Goal: Task Accomplishment & Management: Manage account settings

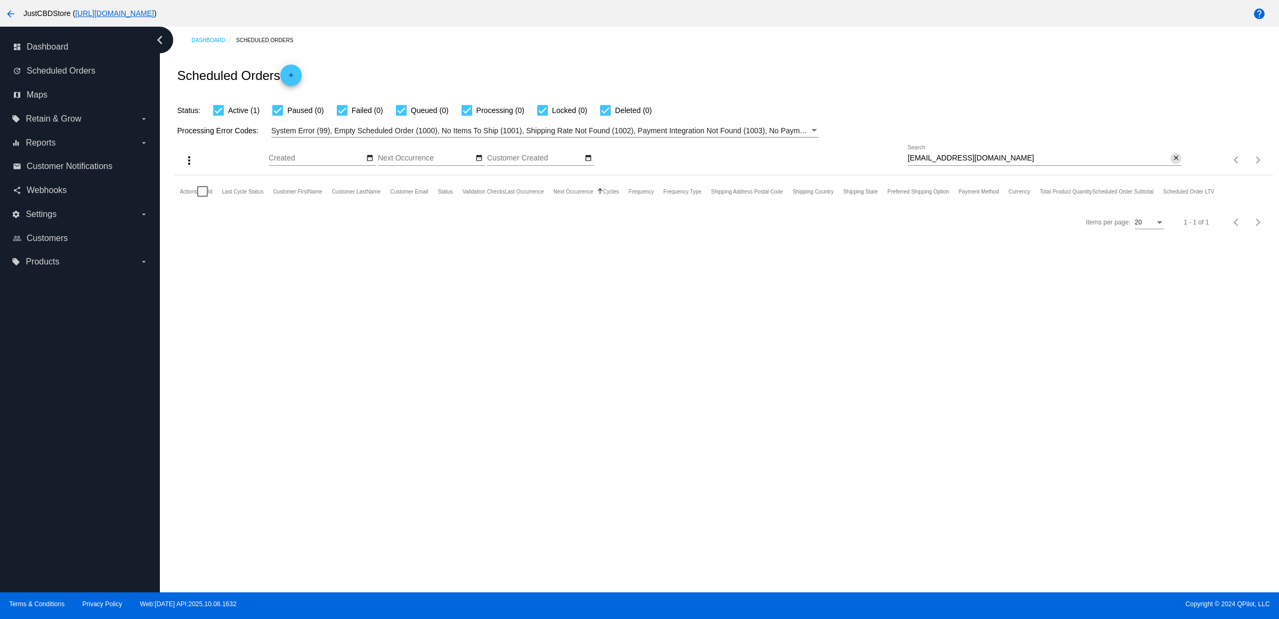
click at [1173, 163] on mat-icon "close" at bounding box center [1176, 158] width 7 height 9
click at [1171, 163] on input "Search" at bounding box center [1045, 158] width 274 height 9
paste input "mwfootemom1@gmail.com"
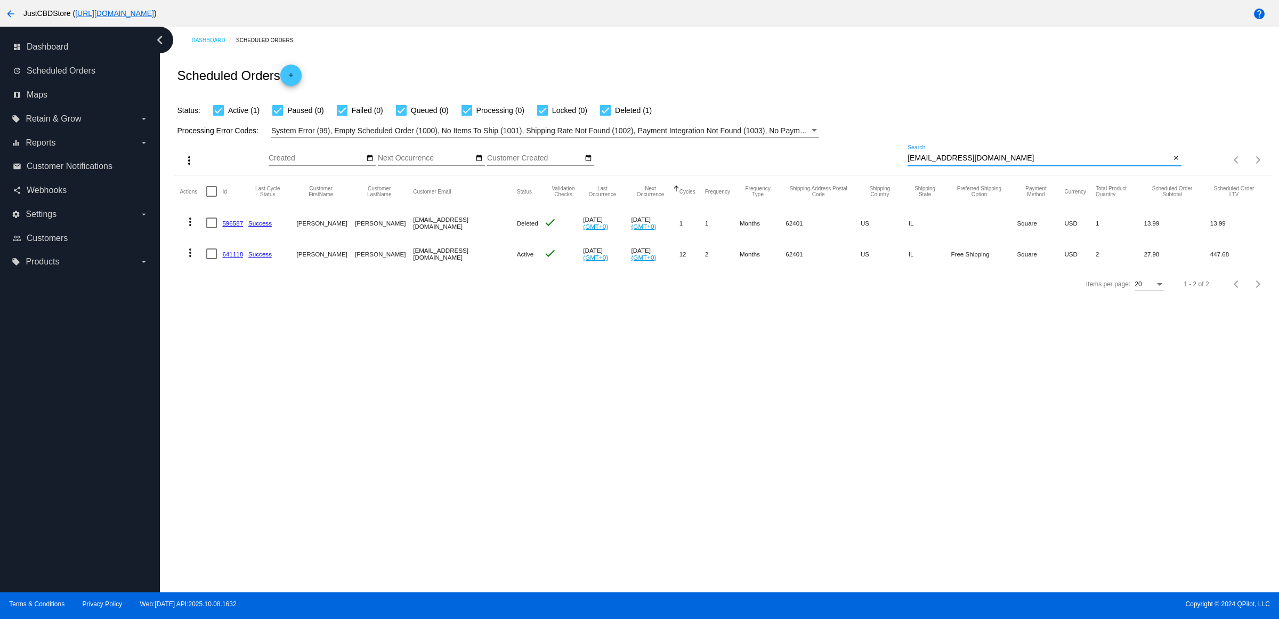
type input "mwfootemom1@gmail.com"
click at [225, 269] on mat-row "more_vert 641118 Success Mary Jacob mwfootemom1@gmail.com Active check Oct 15 2…" at bounding box center [724, 253] width 1088 height 31
click at [236, 257] on link "641118" at bounding box center [232, 254] width 21 height 7
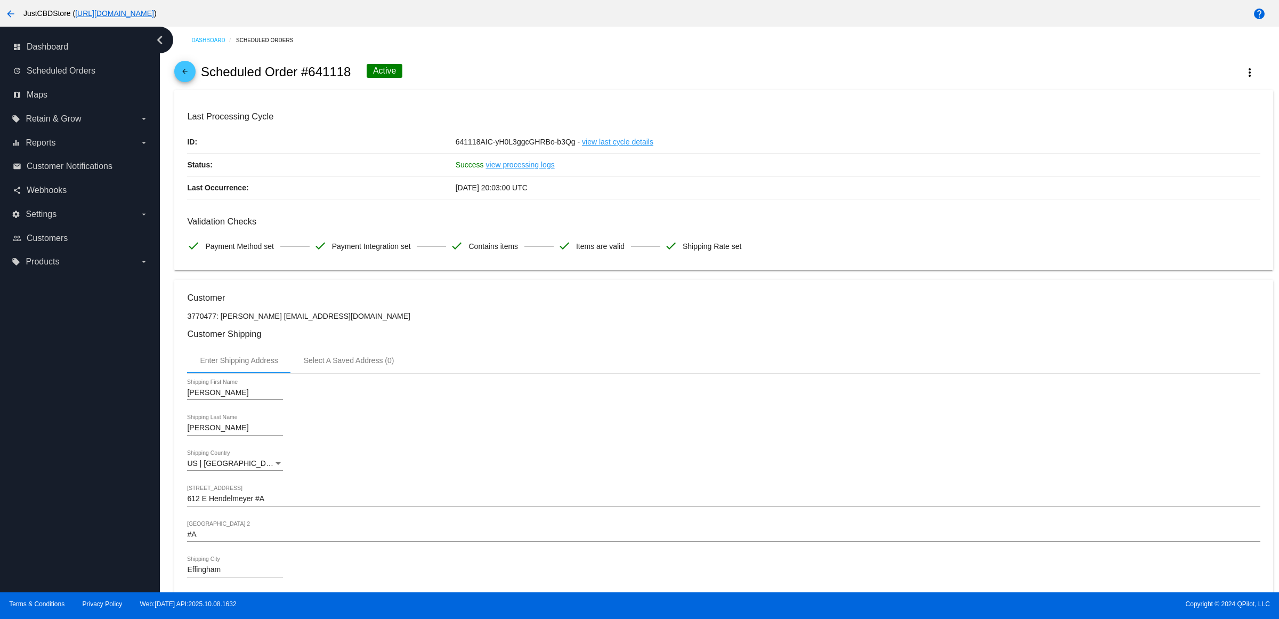
click at [881, 373] on div "Enter Shipping Address Select A Saved Address (0)" at bounding box center [723, 361] width 1073 height 26
click at [188, 69] on span "arrow_back" at bounding box center [185, 74] width 13 height 26
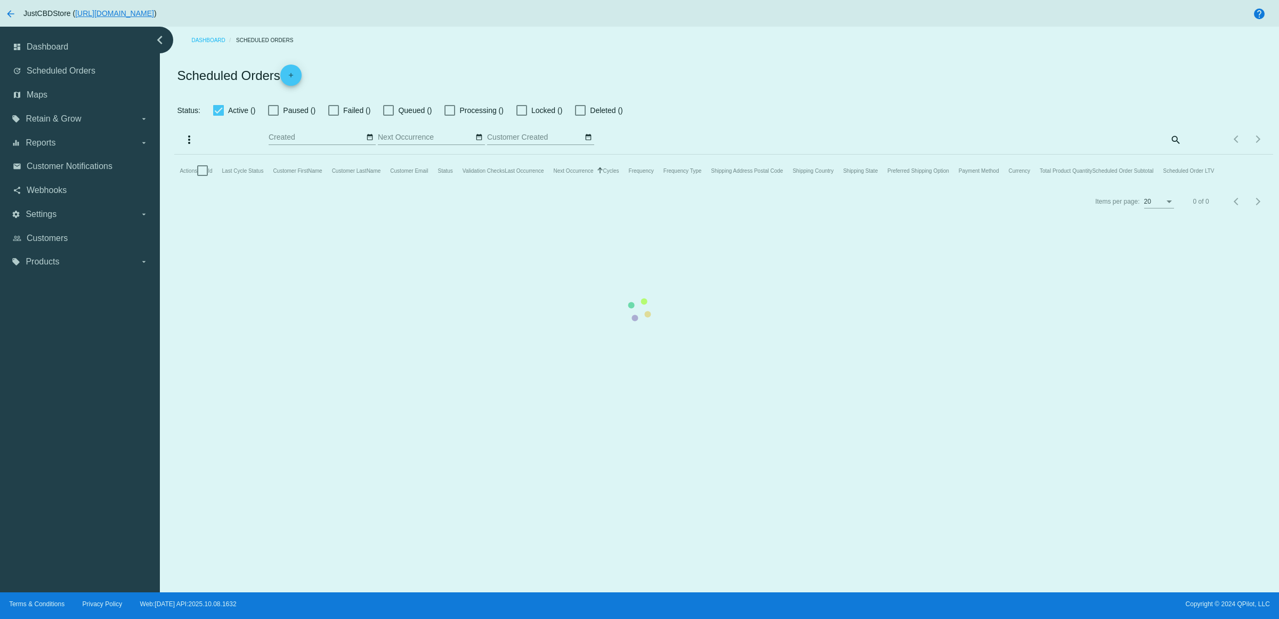
checkbox input "true"
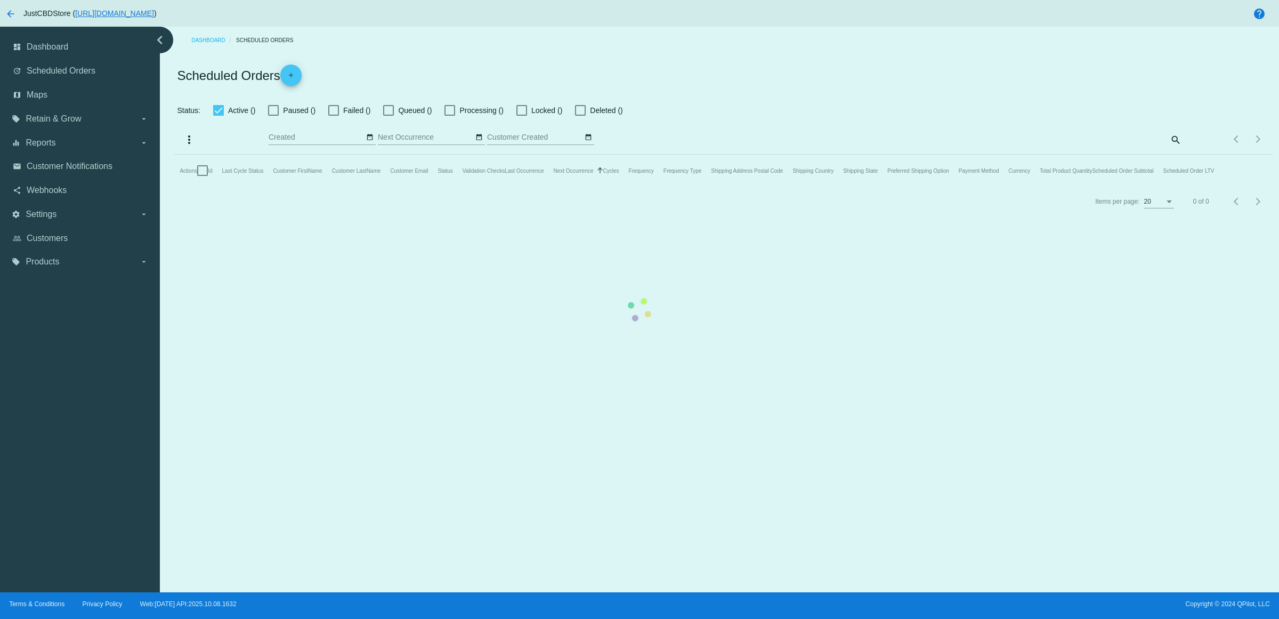
checkbox input "true"
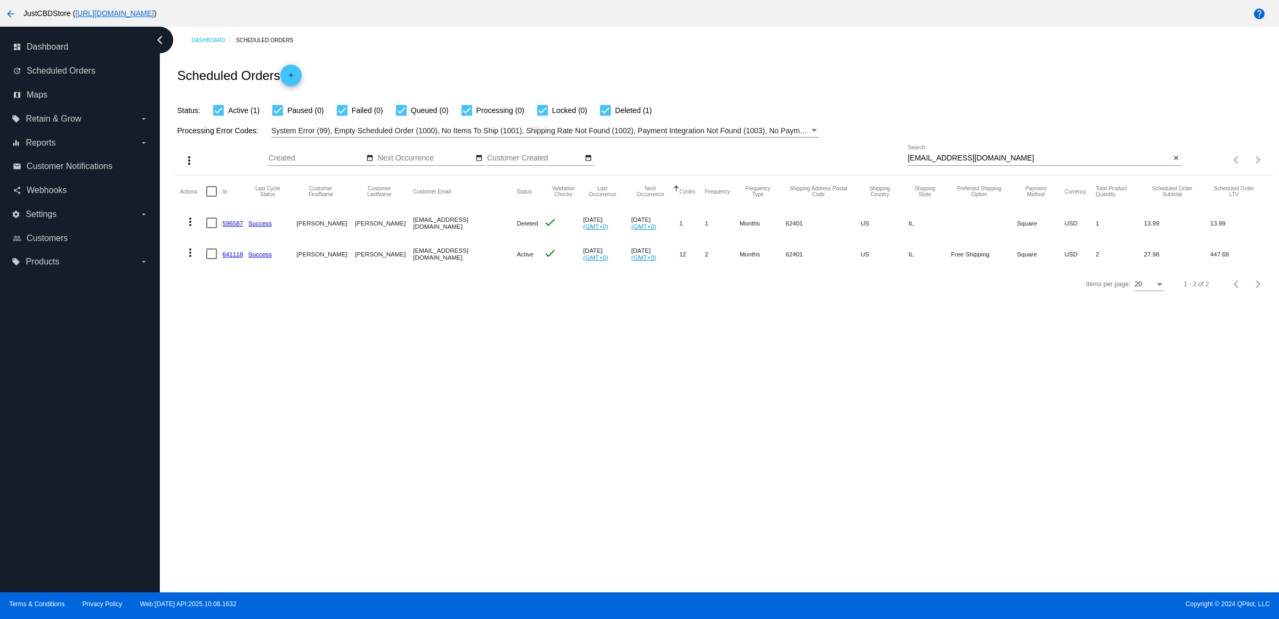
click at [1174, 163] on mat-icon "close" at bounding box center [1176, 158] width 7 height 9
click at [1174, 168] on mat-icon "search" at bounding box center [1175, 160] width 13 height 17
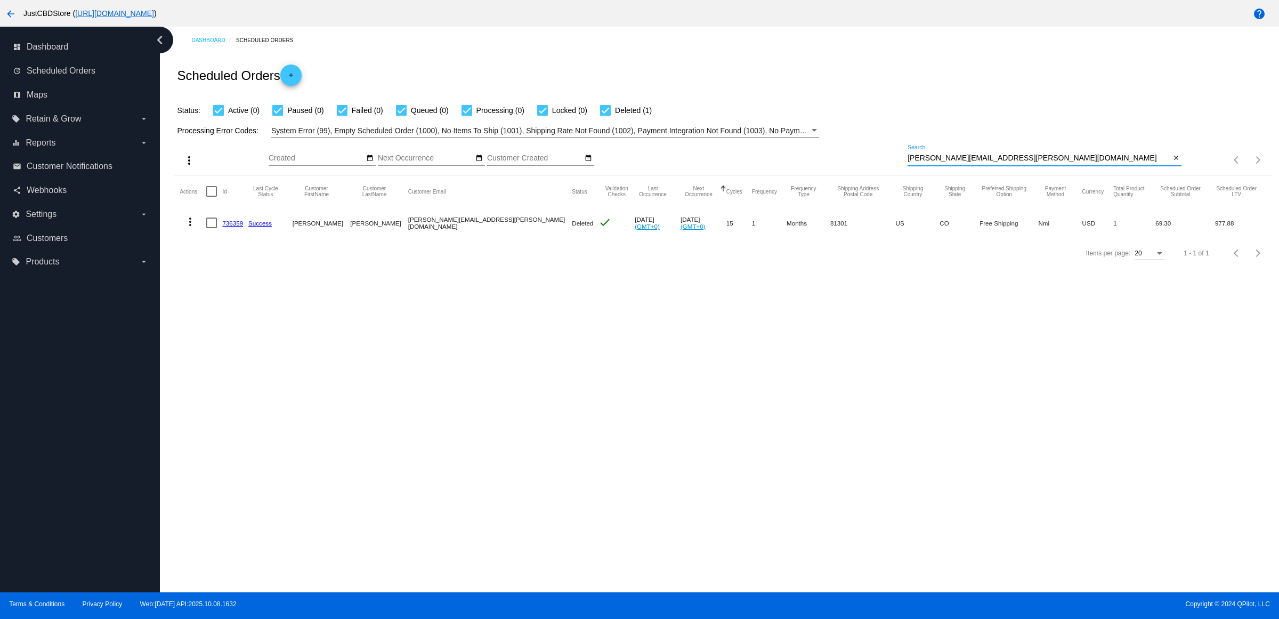
type input "myrna.toohey@gmail.com"
click at [239, 227] on link "736359" at bounding box center [232, 223] width 21 height 7
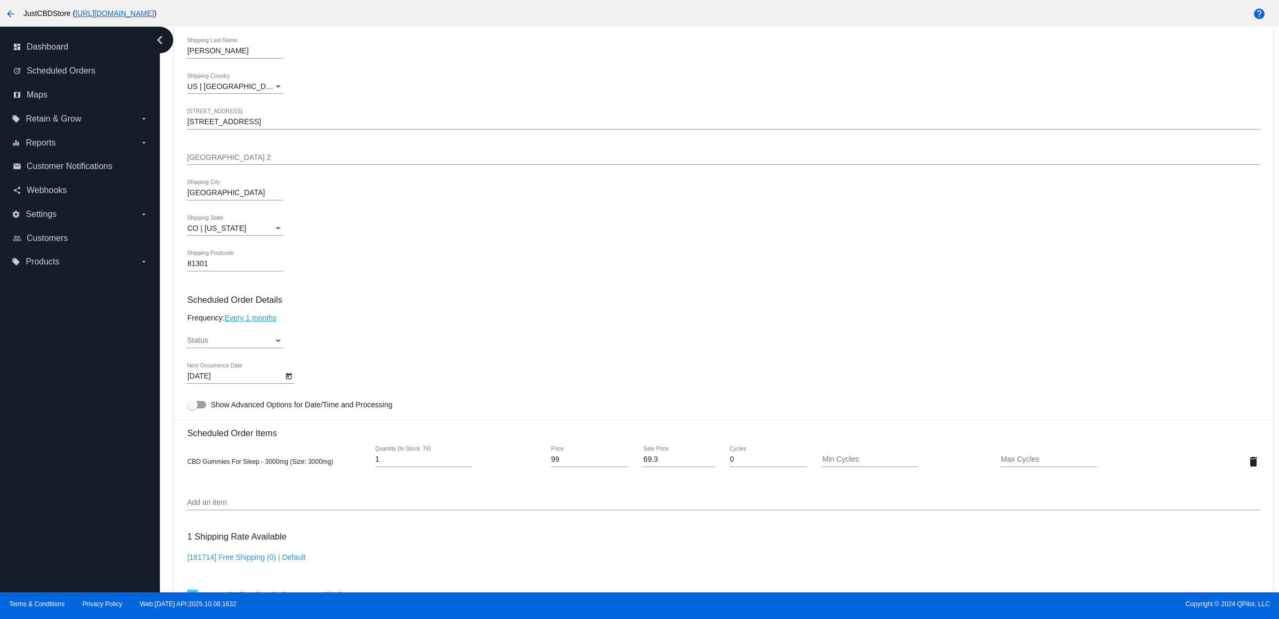
scroll to position [600, 0]
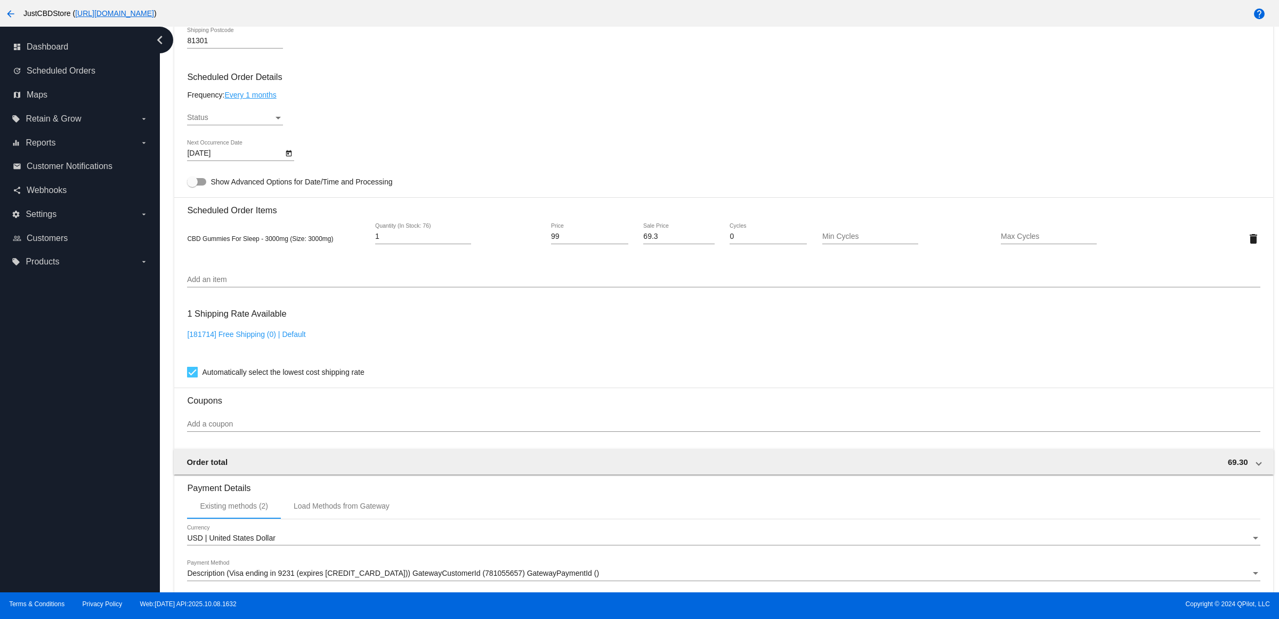
click at [281, 122] on div "Status" at bounding box center [278, 118] width 10 height 9
click at [270, 131] on span "Active" at bounding box center [239, 130] width 96 height 22
click at [514, 126] on div "Active Status" at bounding box center [723, 119] width 1073 height 30
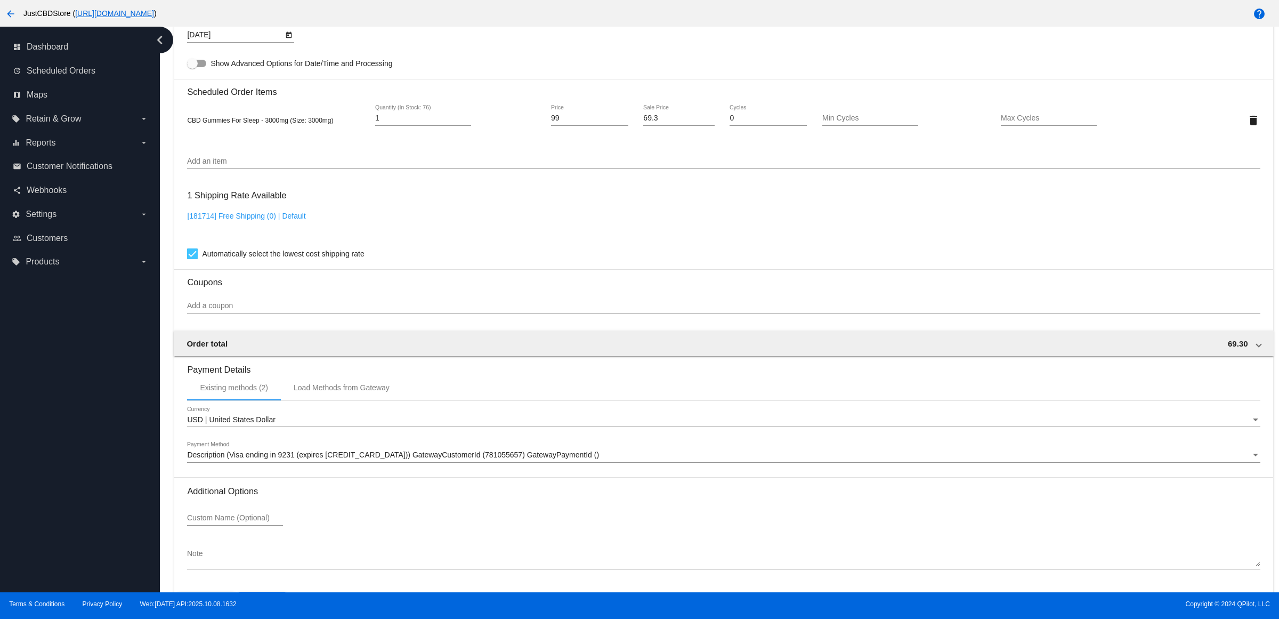
scroll to position [766, 0]
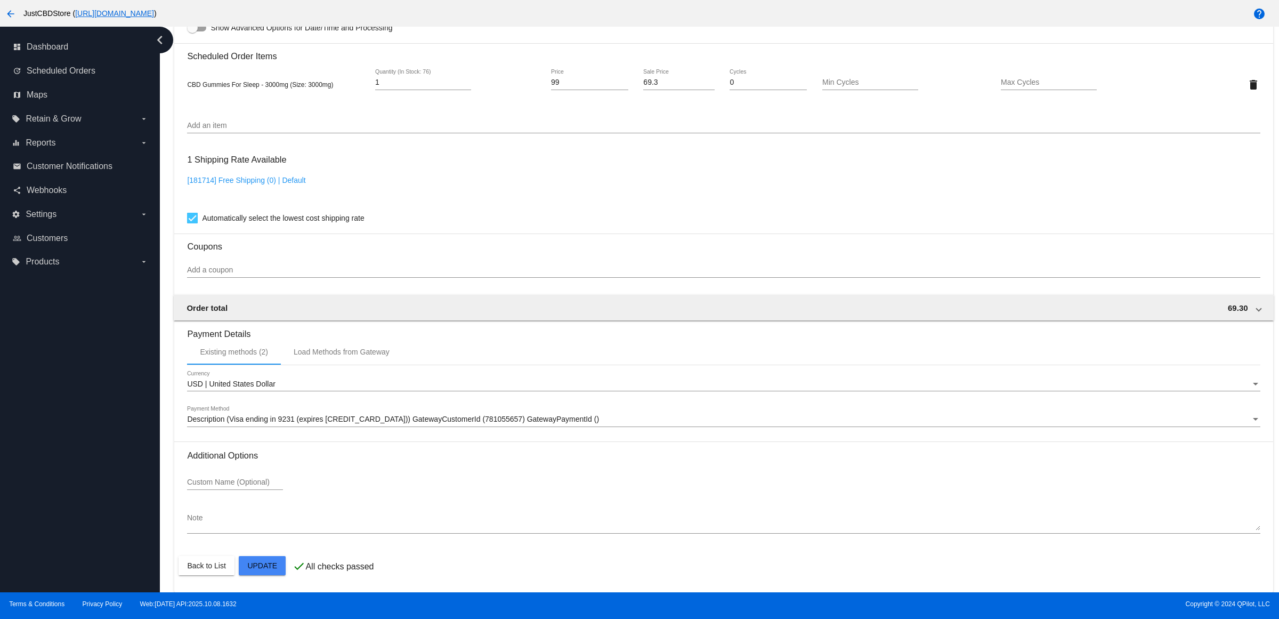
click at [259, 558] on mat-card "Customer 1816136: Myrna Toohey myrna.toohey@gmail.com Customer Shipping Enter S…" at bounding box center [723, 59] width 1099 height 1066
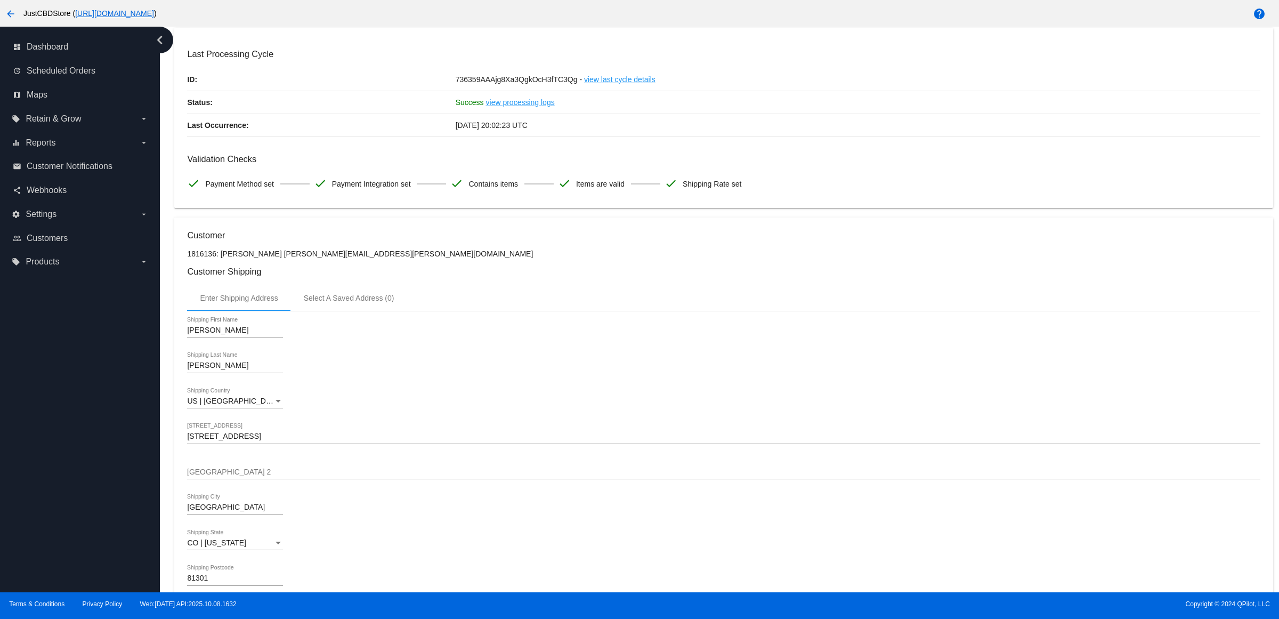
scroll to position [0, 0]
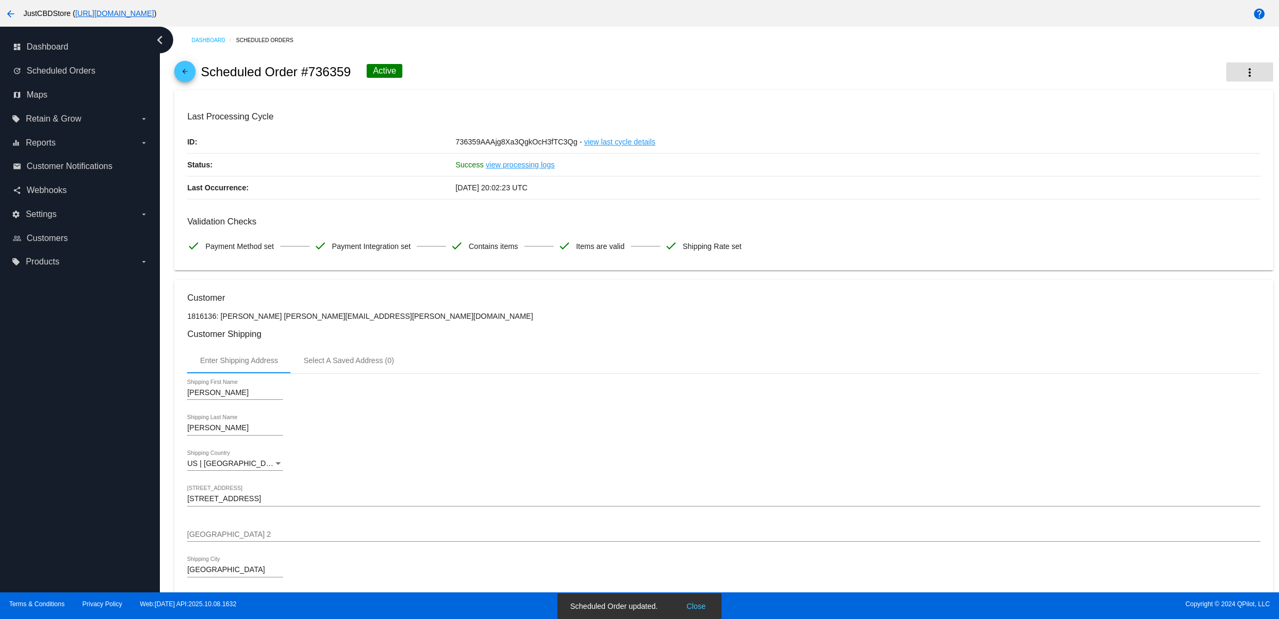
click at [1240, 68] on button "more_vert" at bounding box center [1250, 71] width 47 height 19
click at [1186, 160] on span "Process Now" at bounding box center [1166, 160] width 44 height 9
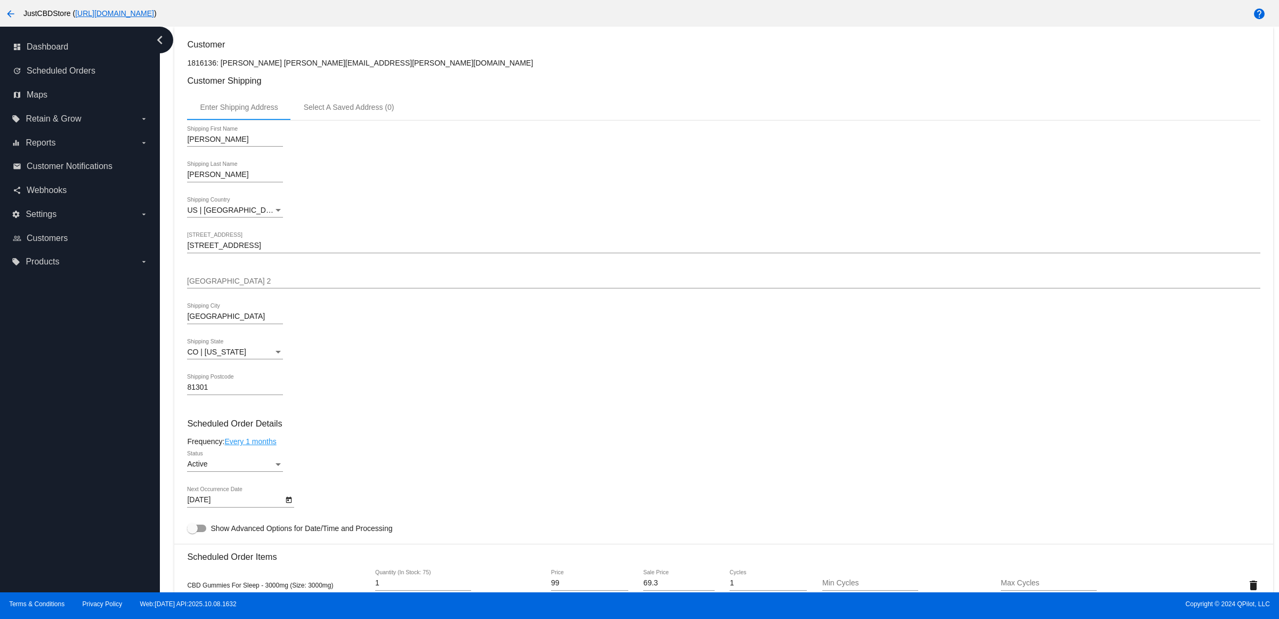
scroll to position [267, 0]
